Goal: Transaction & Acquisition: Purchase product/service

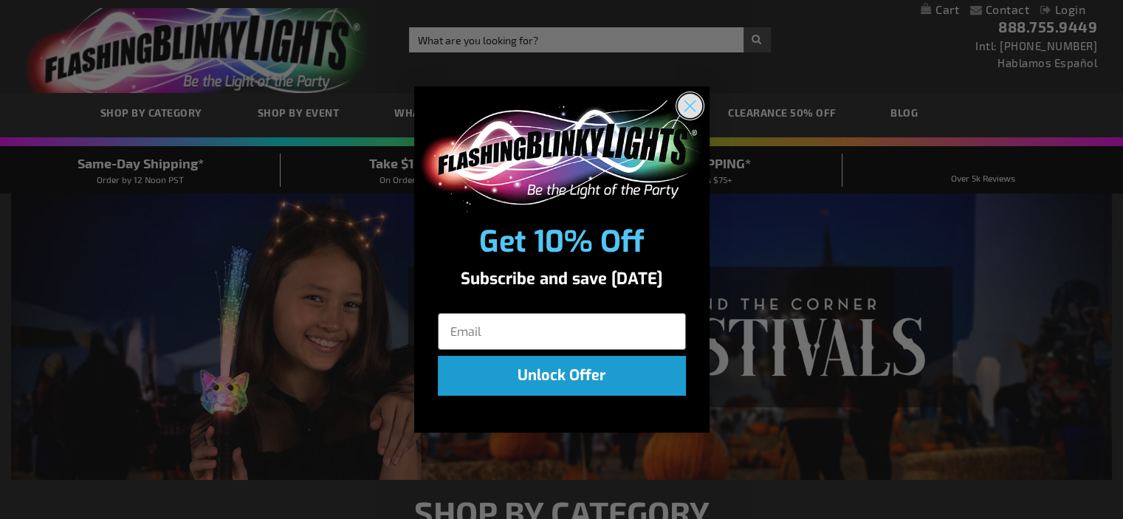
click at [679, 108] on circle "Close dialog" at bounding box center [689, 106] width 24 height 24
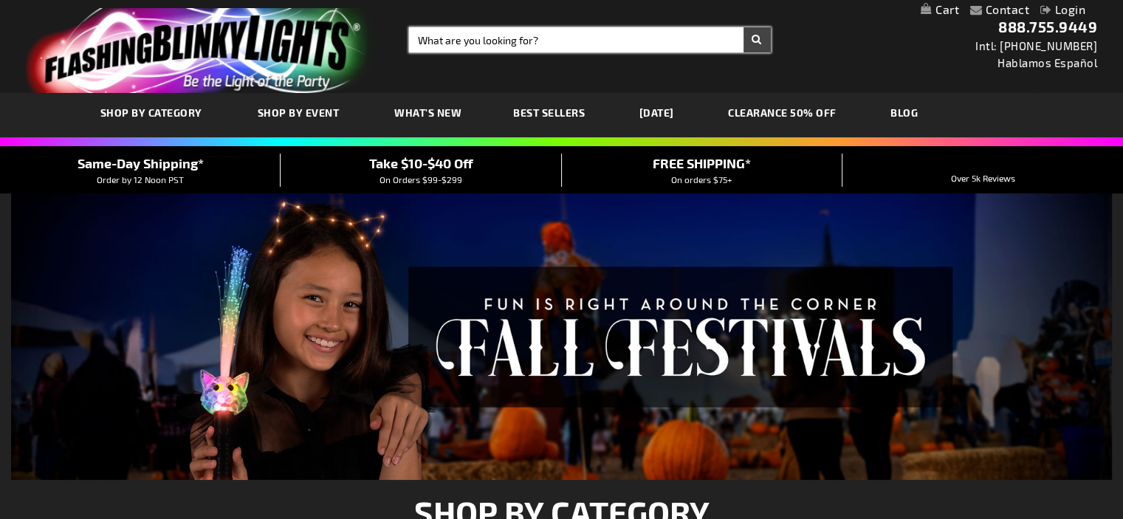
click at [544, 35] on input "Search" at bounding box center [590, 39] width 362 height 25
type input "unicorn wand"
click at [743, 27] on button "Search" at bounding box center [756, 39] width 27 height 25
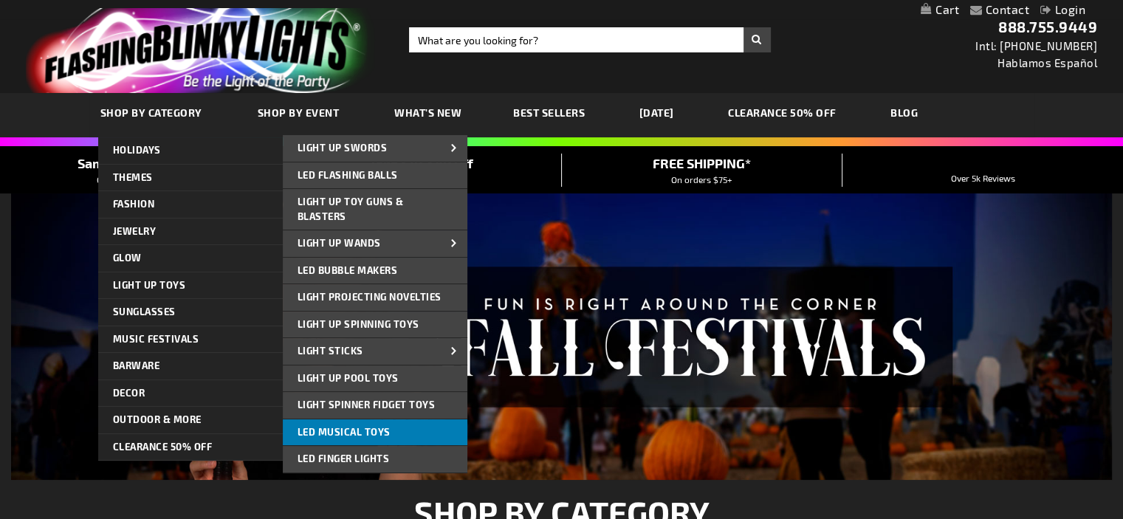
click at [385, 429] on span "LED Musical Toys" at bounding box center [344, 432] width 93 height 12
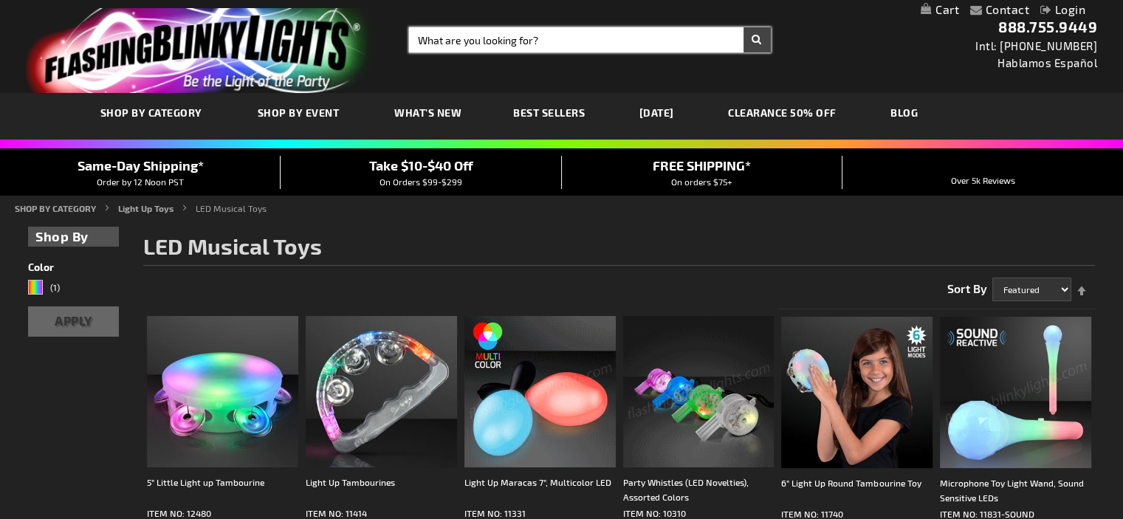
click at [506, 34] on input "Search" at bounding box center [590, 39] width 362 height 25
type input "wand"
click at [743, 27] on button "Search" at bounding box center [756, 39] width 27 height 25
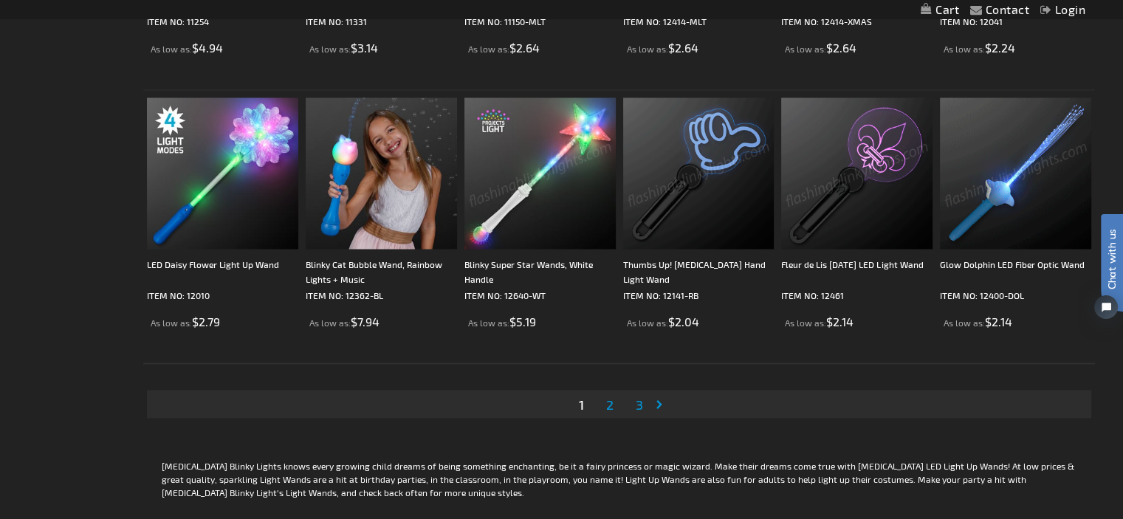
scroll to position [2677, 0]
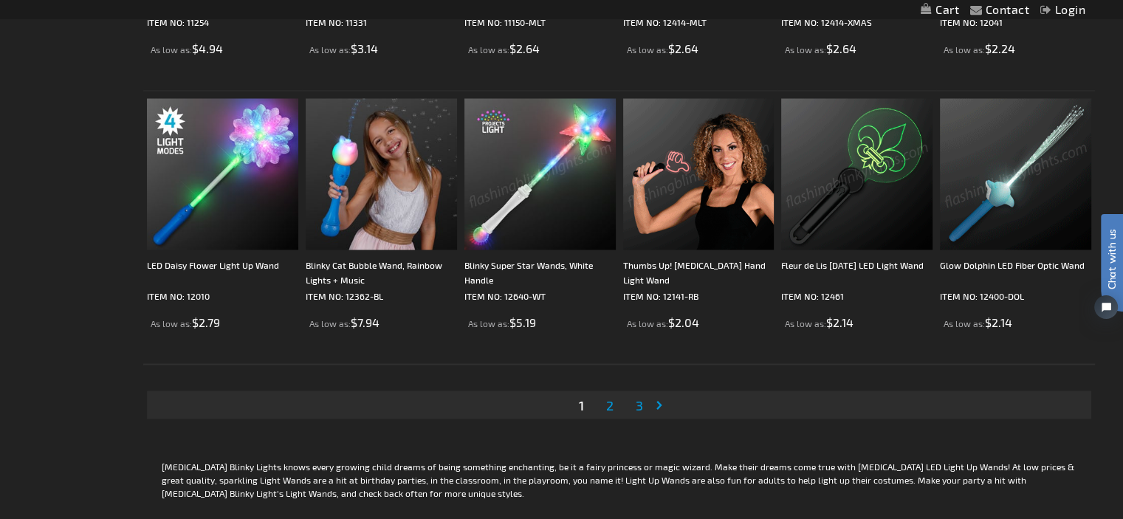
click at [611, 405] on span "2" at bounding box center [609, 404] width 7 height 16
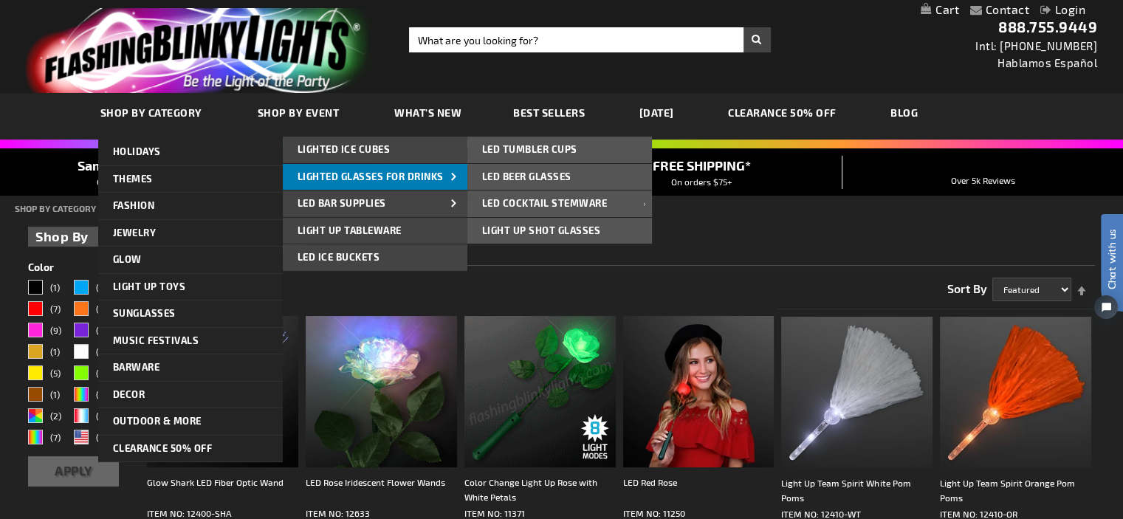
click at [412, 168] on link "Lighted Glasses for Drinks" at bounding box center [375, 177] width 185 height 27
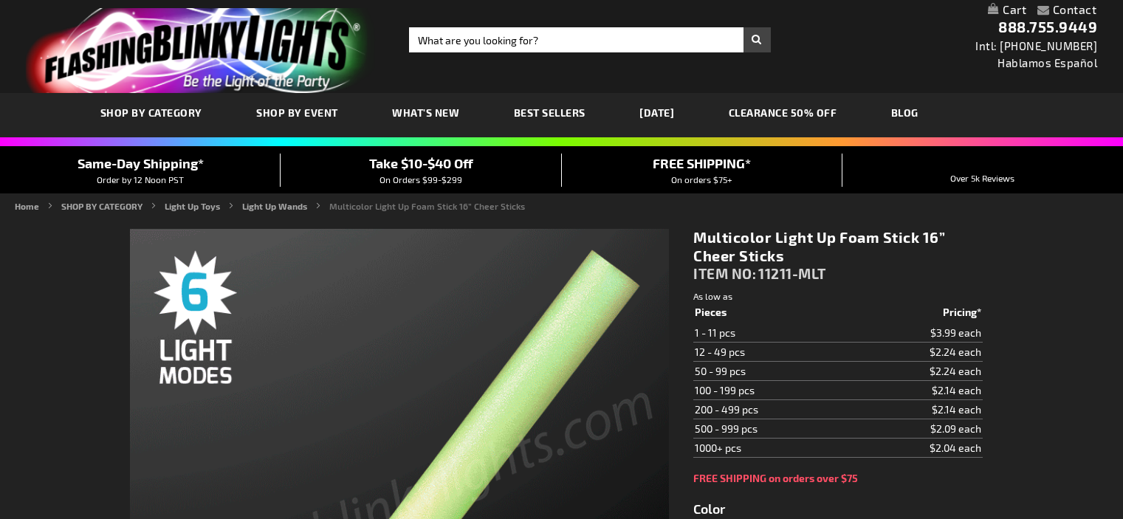
type input "5659"
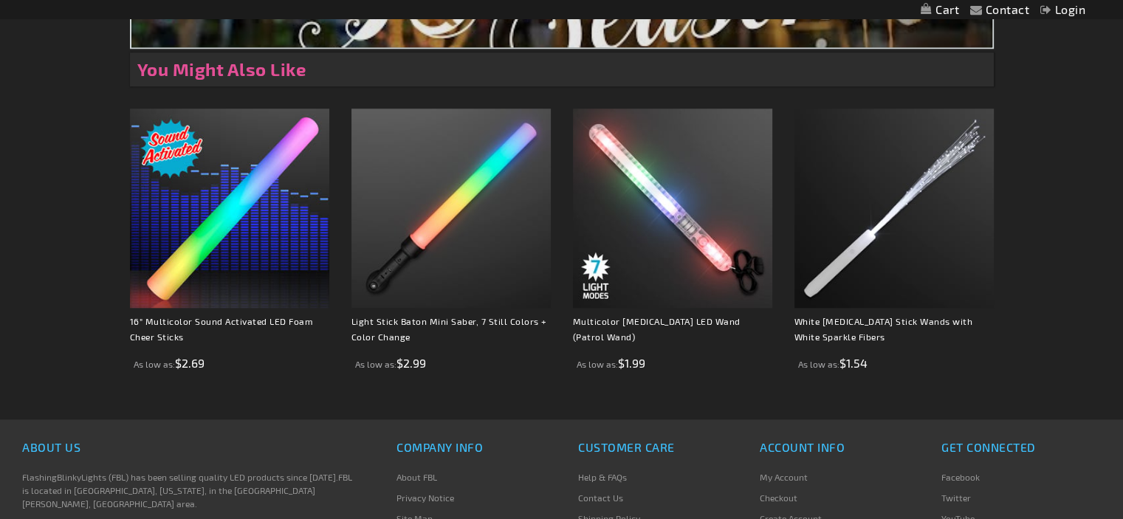
scroll to position [1428, 0]
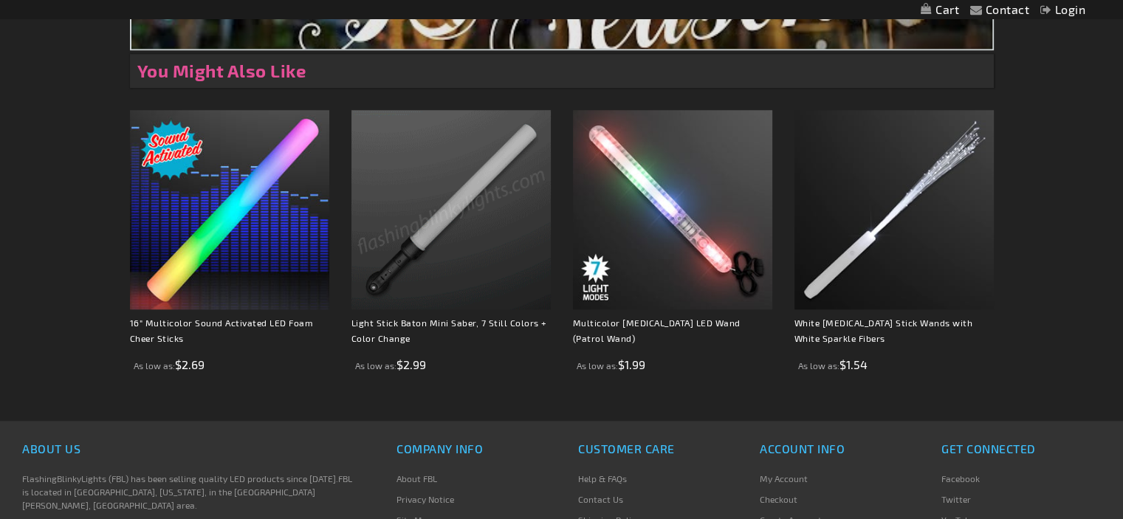
drag, startPoint x: 488, startPoint y: 210, endPoint x: 436, endPoint y: 217, distance: 52.9
click at [436, 217] on img at bounding box center [450, 209] width 199 height 199
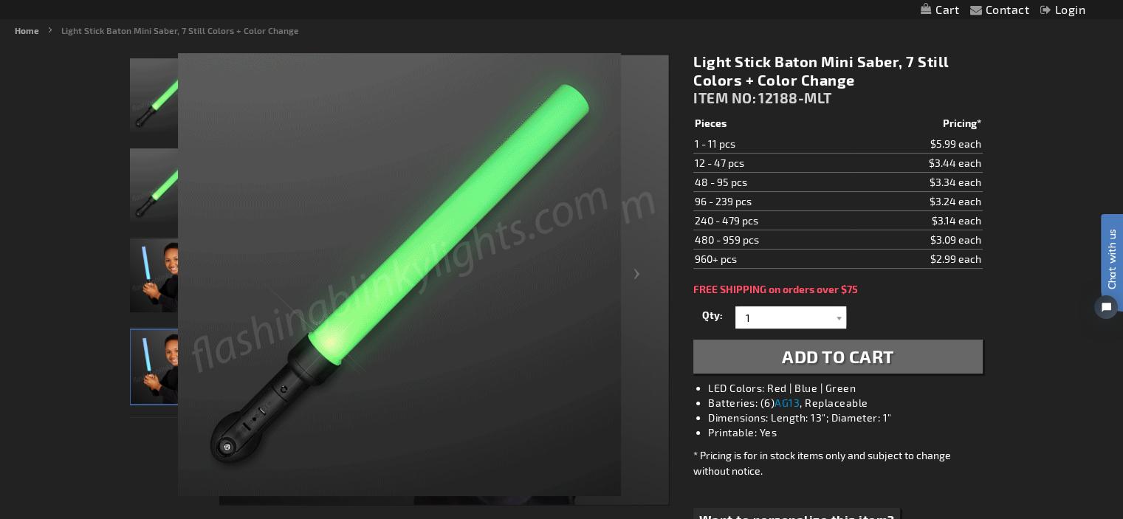
click at [836, 363] on span "Add to Cart" at bounding box center [838, 356] width 112 height 21
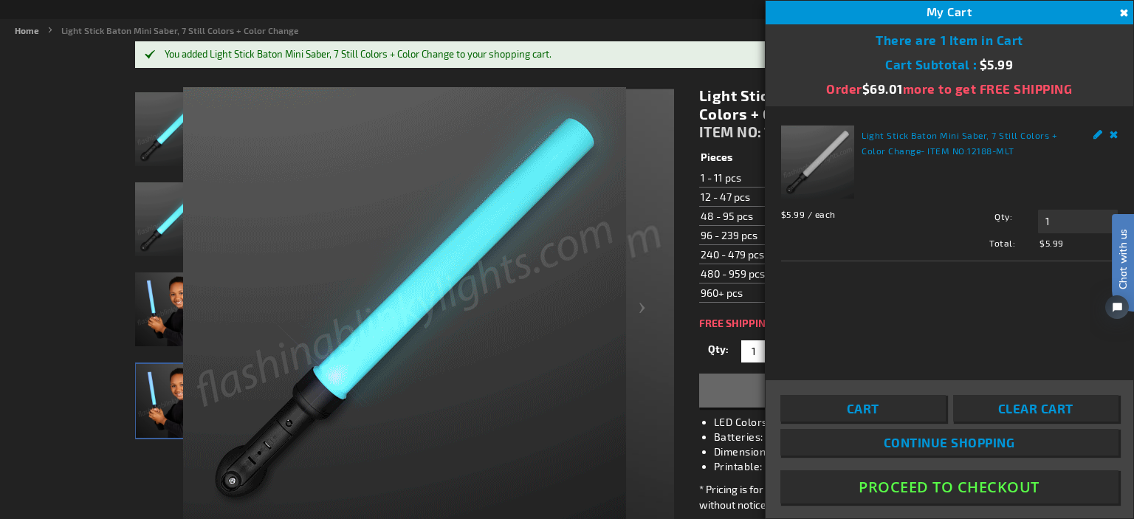
click at [948, 484] on button "Proceed To Checkout" at bounding box center [949, 486] width 338 height 33
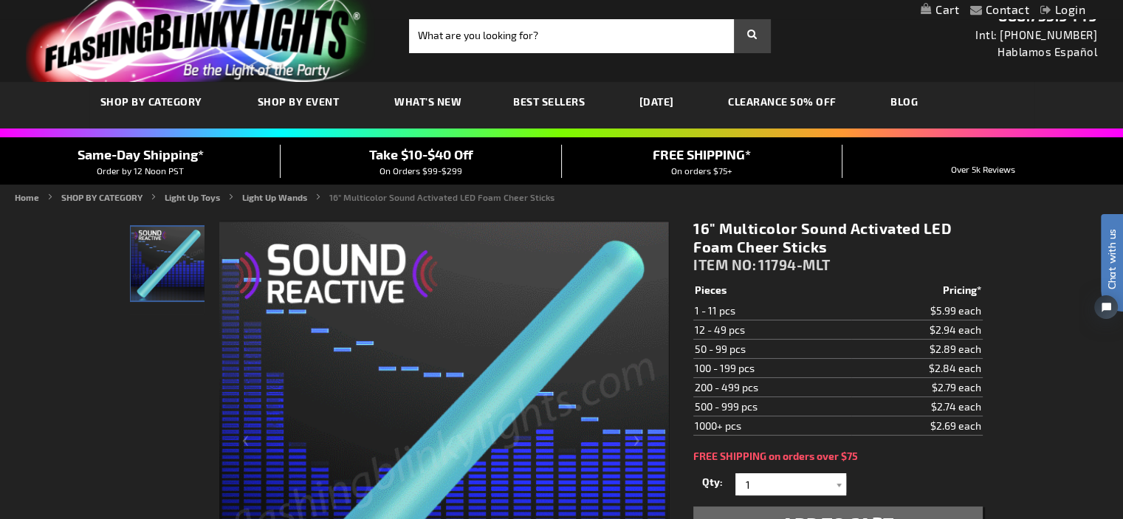
scroll to position [10, 0]
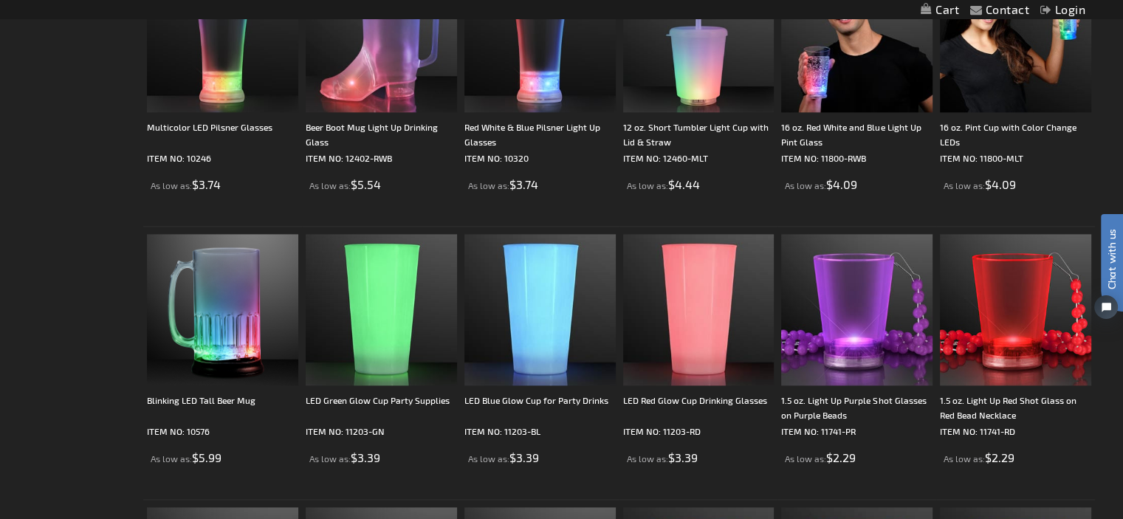
scroll to position [1732, 0]
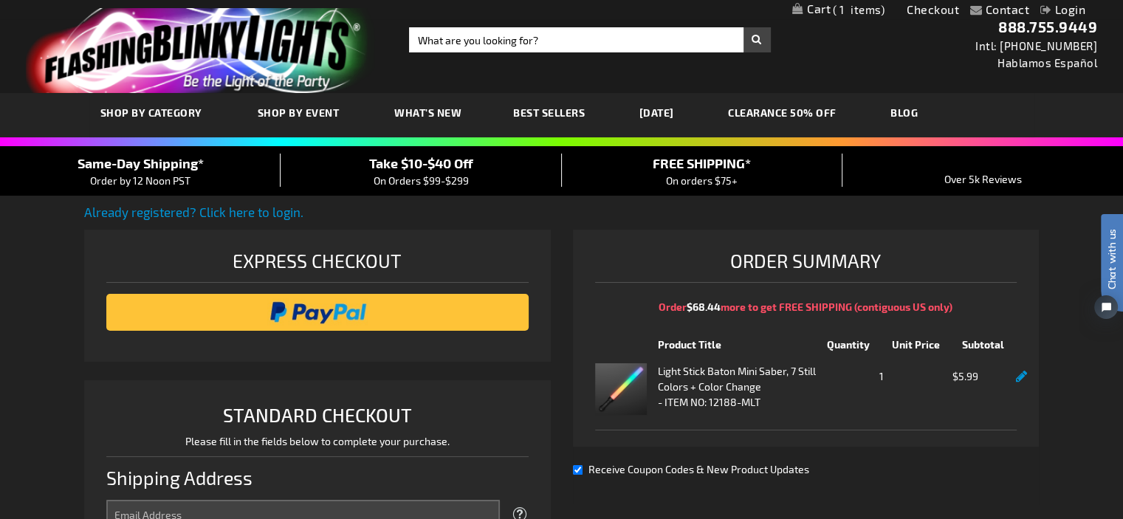
select select "US"
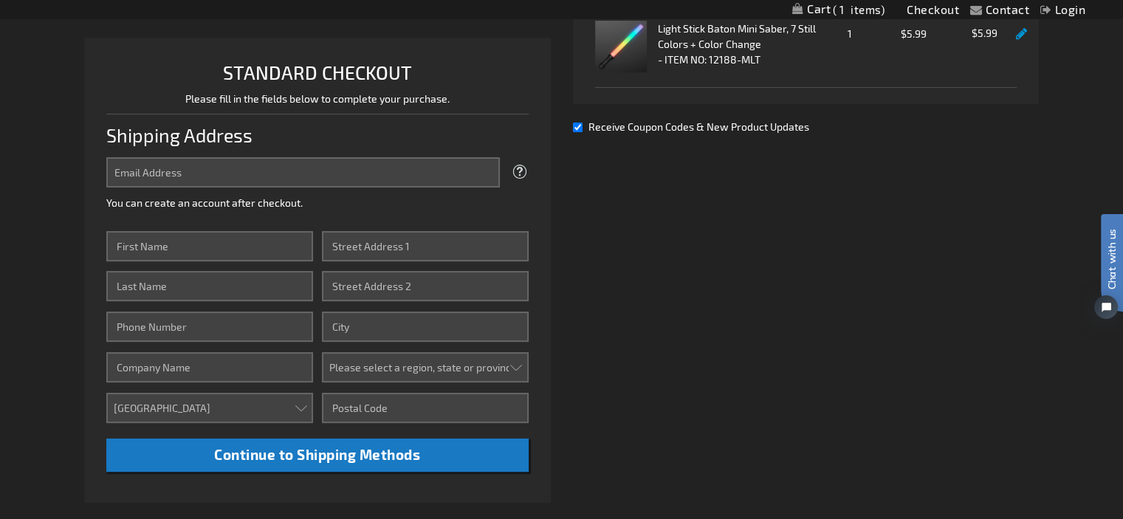
scroll to position [348, 0]
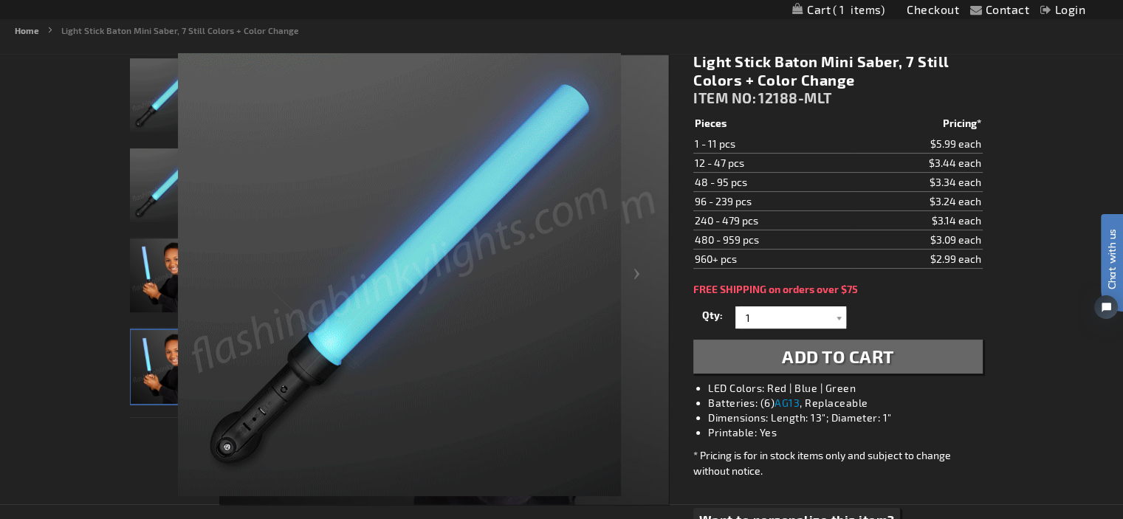
click at [693, 63] on div "Light Stick Baton Mini Saber, 7 Still Colors + Color Change ITEM NO: 12188-MLT …" at bounding box center [837, 314] width 311 height 546
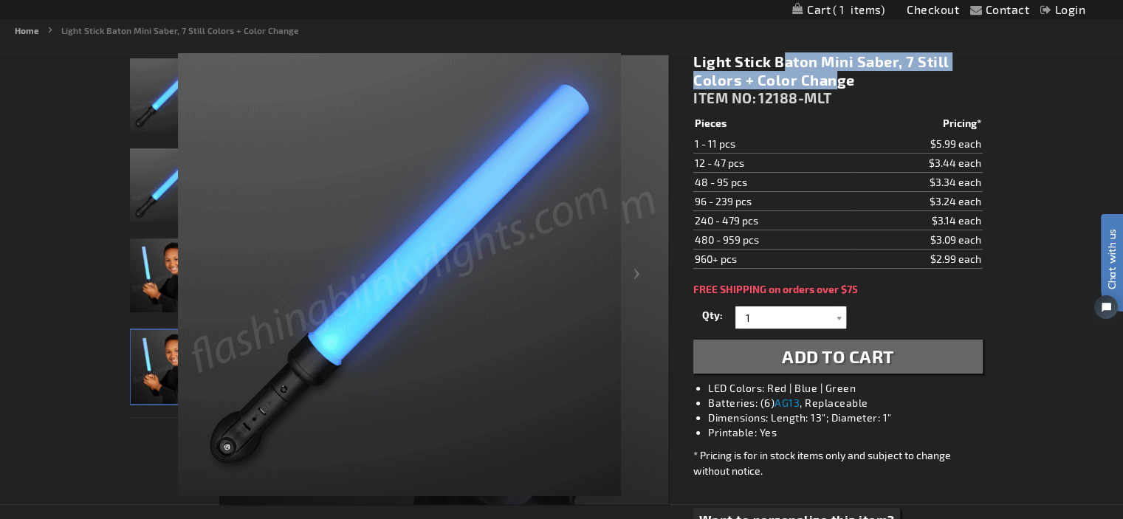
drag, startPoint x: 693, startPoint y: 62, endPoint x: 739, endPoint y: 83, distance: 50.2
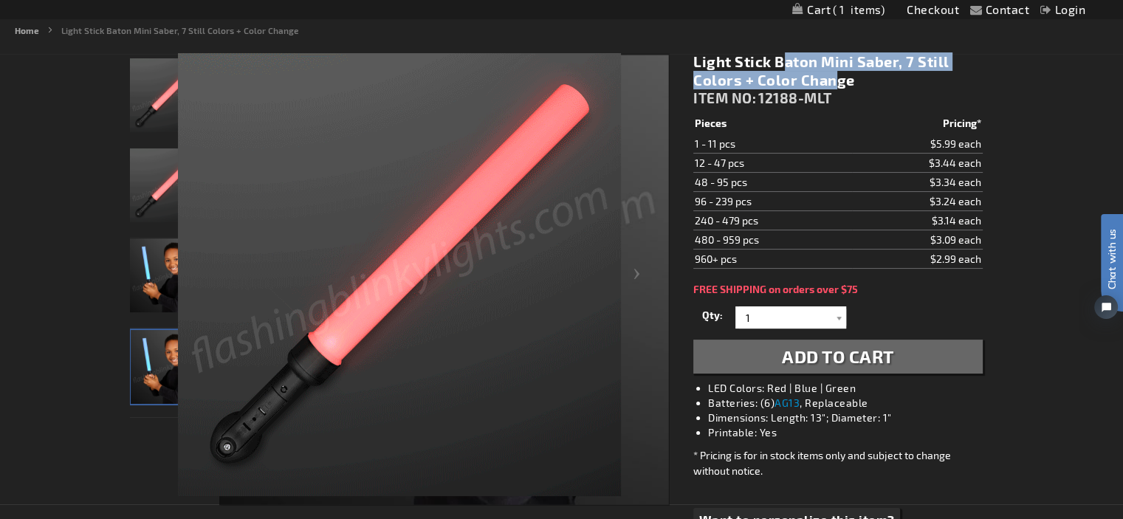
click at [739, 83] on h1 "Light Stick Baton Mini Saber, 7 Still Colors + Color Change" at bounding box center [837, 70] width 289 height 37
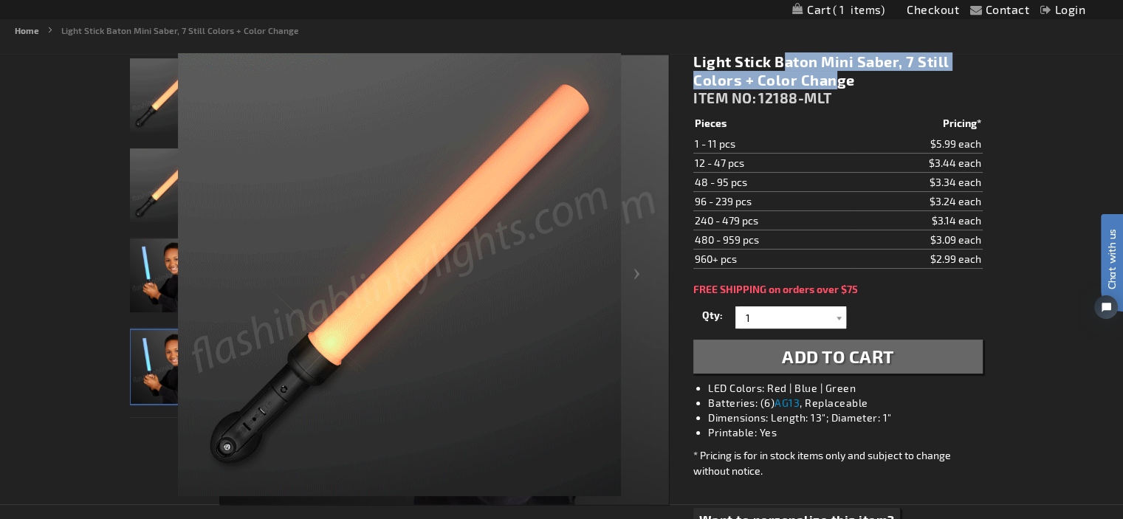
copy h1 "Light Stick Baton Mini Saber, 7 Still Colors"
